Goal: Information Seeking & Learning: Learn about a topic

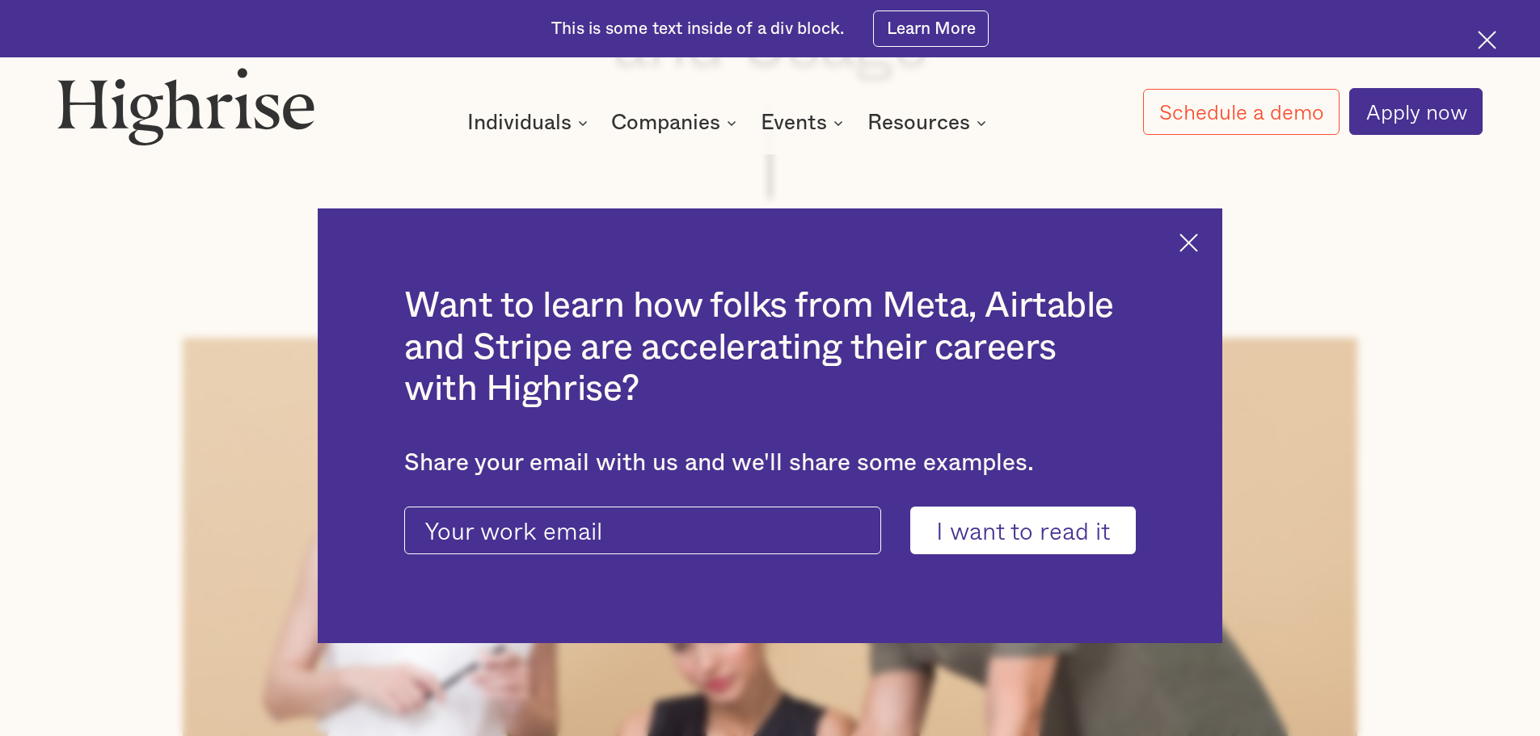
scroll to position [485, 0]
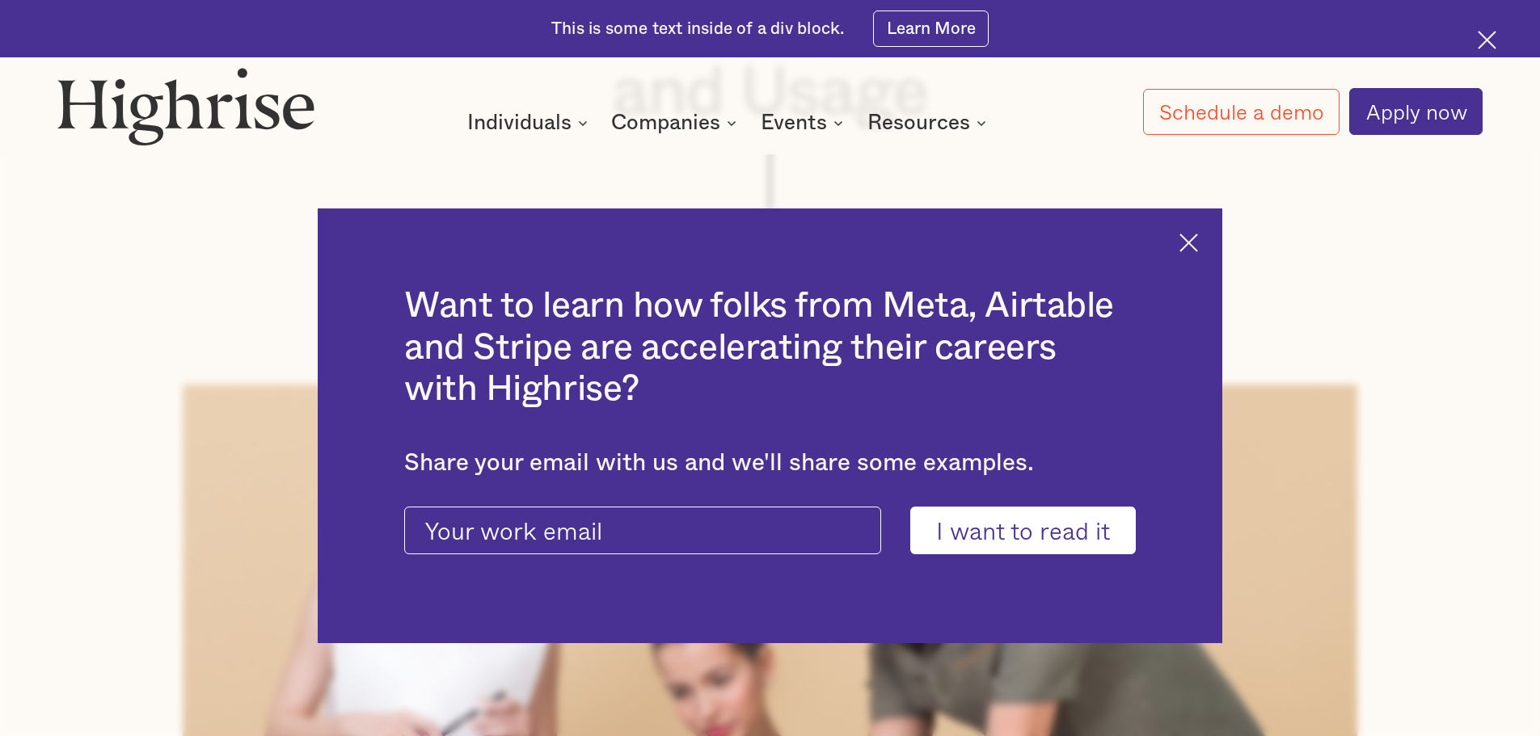
click at [1214, 247] on div "Want to learn how folks from Meta, Airtable and Stripe are accelerating their c…" at bounding box center [770, 427] width 904 height 436
click at [1198, 249] on img at bounding box center [1188, 243] width 19 height 19
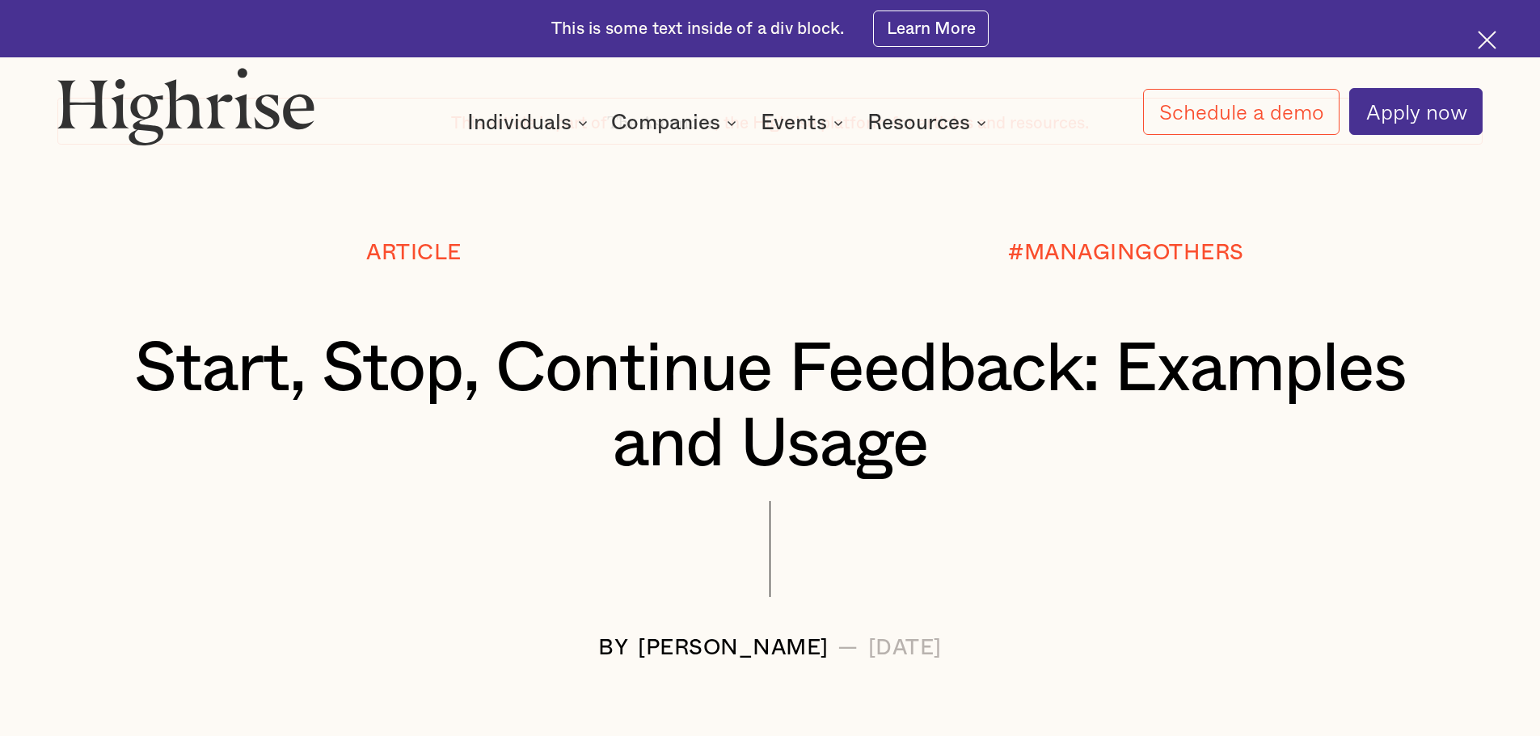
scroll to position [162, 0]
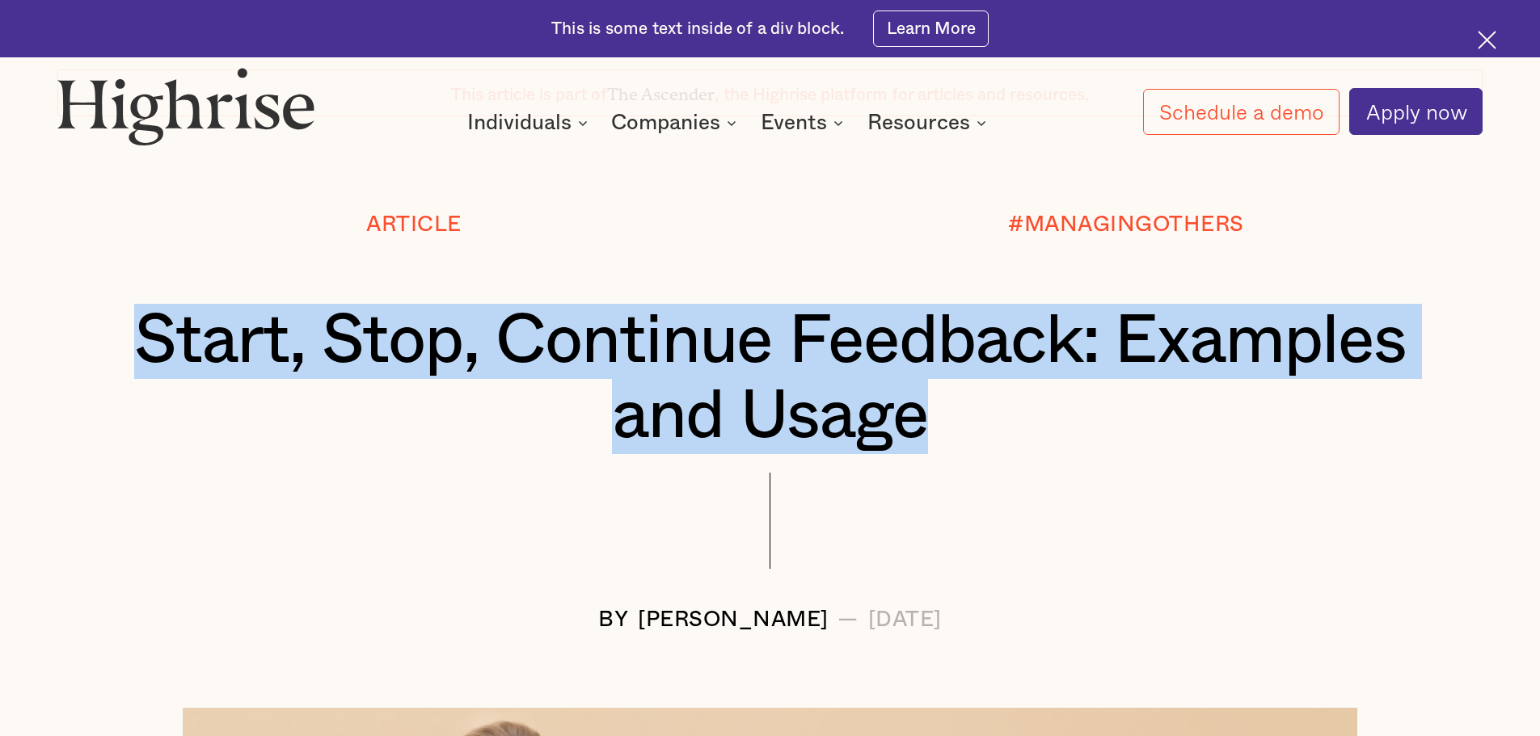
drag, startPoint x: 135, startPoint y: 334, endPoint x: 1026, endPoint y: 428, distance: 895.6
click at [1026, 428] on h1 "Start, Stop, Continue Feedback: Examples and Usage" at bounding box center [770, 379] width 1306 height 151
copy h1 "Start, Stop, Continue Feedback: Examples and Usage"
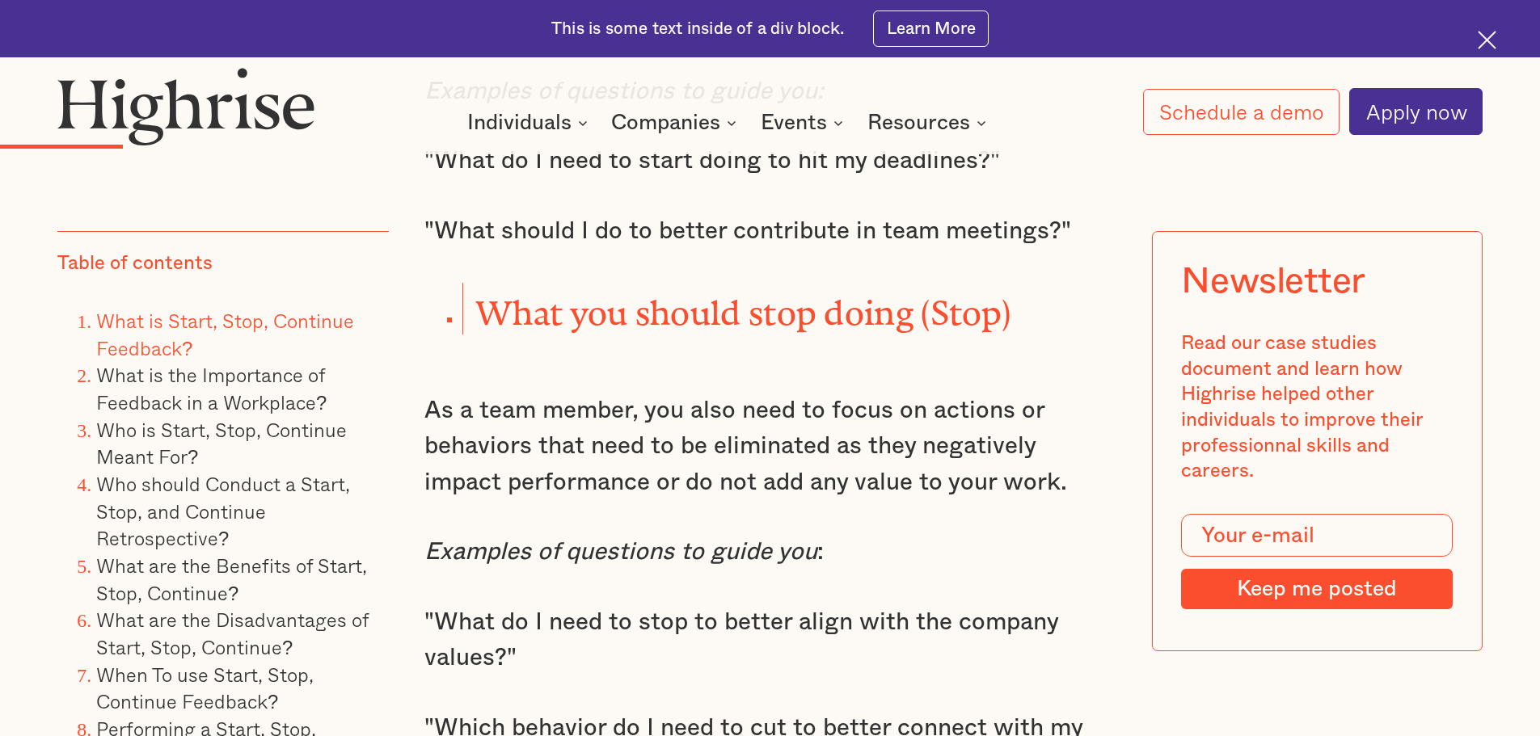
scroll to position [3071, 0]
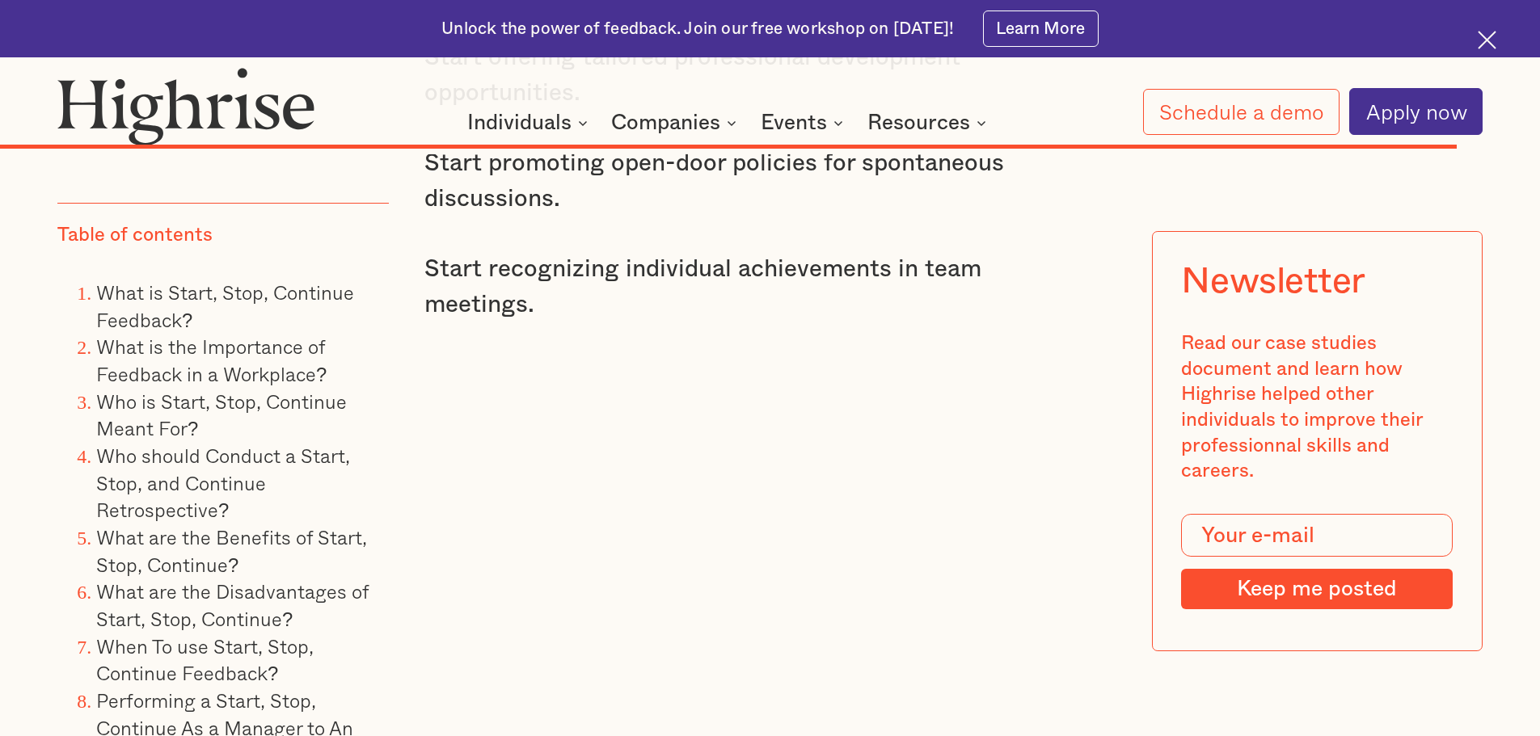
scroll to position [17215, 0]
